Goal: Information Seeking & Learning: Compare options

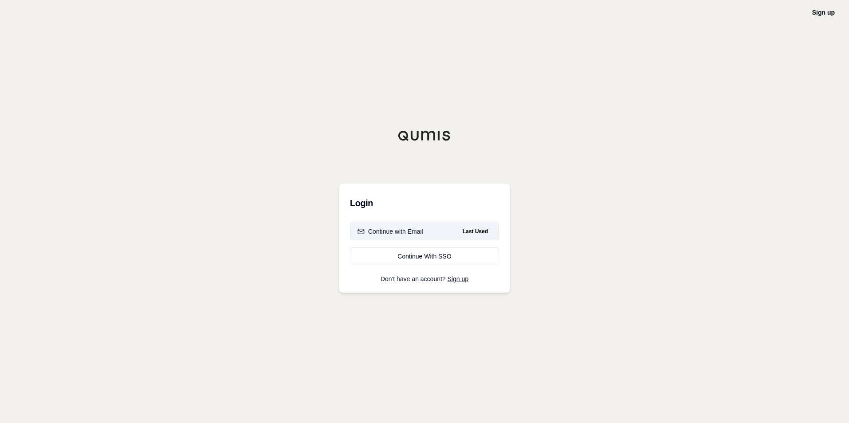
click at [427, 226] on button "Continue with Email Last Used" at bounding box center [424, 232] width 149 height 18
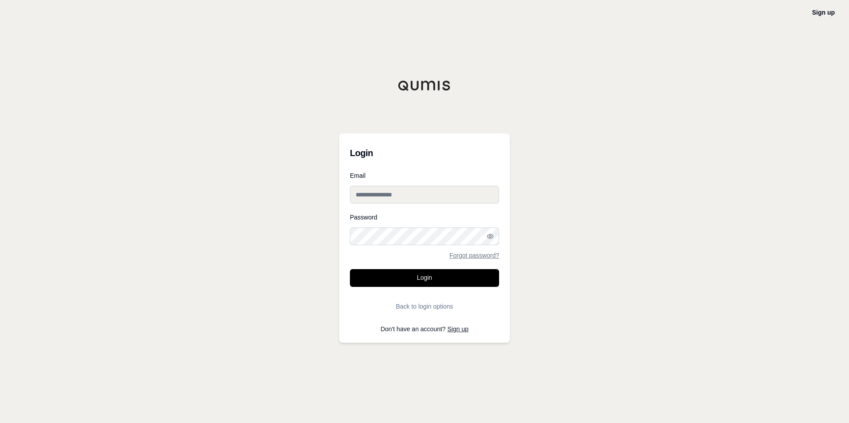
type input "**********"
click at [408, 282] on button "Login" at bounding box center [424, 278] width 149 height 18
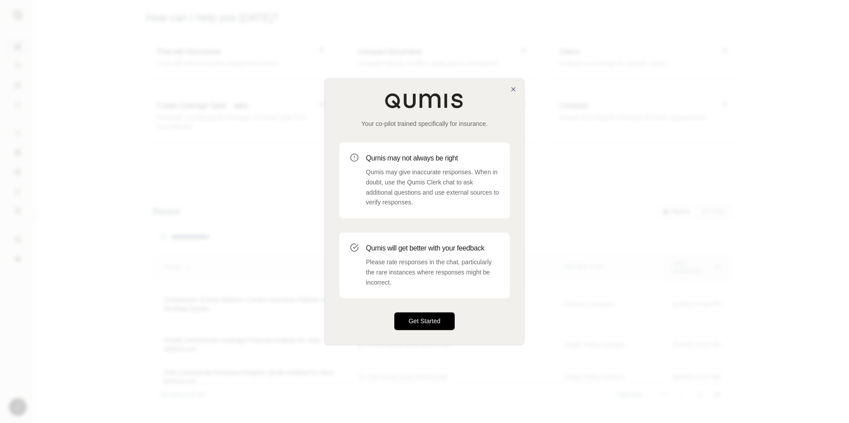
click at [427, 320] on button "Get Started" at bounding box center [424, 322] width 60 height 18
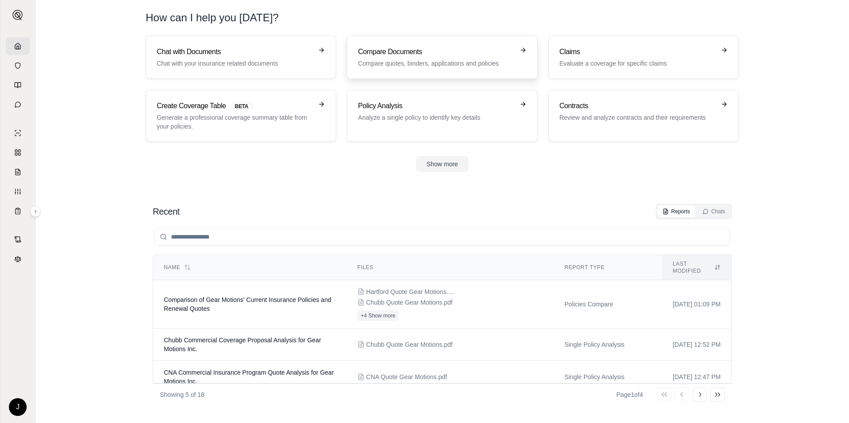
click at [456, 61] on p "Compare quotes, binders, applications and policies" at bounding box center [436, 63] width 156 height 9
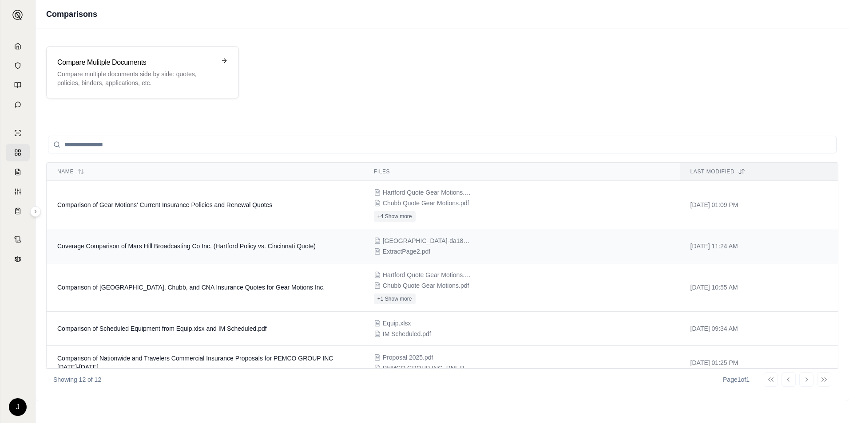
click at [277, 249] on span "Coverage Comparison of Mars Hill Broadcasting Co Inc. (Hartford Policy vs. Cinc…" at bounding box center [186, 246] width 258 height 7
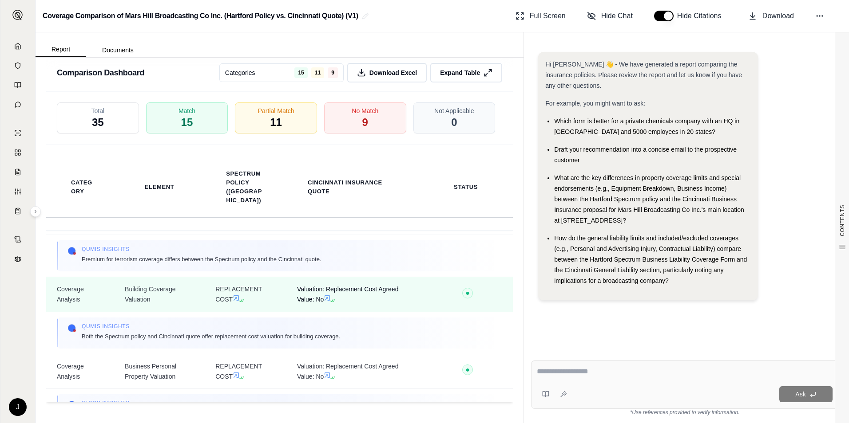
scroll to position [399, 0]
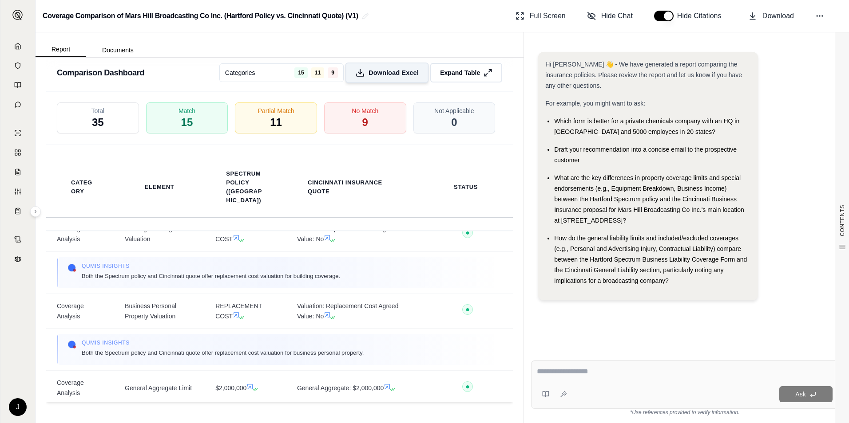
click at [368, 71] on span "Download Excel" at bounding box center [393, 72] width 50 height 9
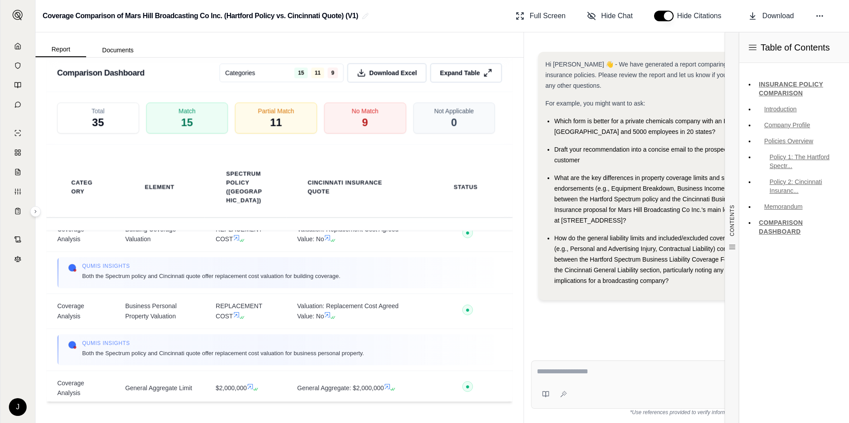
click at [821, 27] on div "Coverage Comparison of Mars Hill Broadcasting Co Inc. (Hartford Policy vs. Cinc…" at bounding box center [442, 16] width 813 height 32
